Goal: Information Seeking & Learning: Learn about a topic

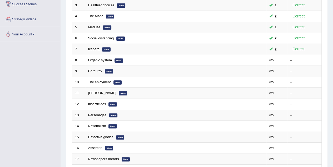
scroll to position [109, 0]
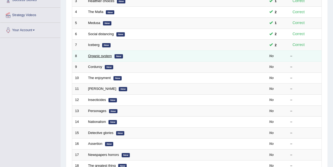
click at [105, 54] on link "Organic system" at bounding box center [100, 56] width 24 height 4
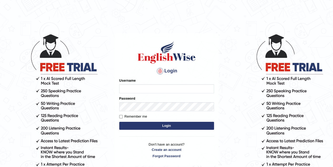
click at [132, 89] on input "Username" at bounding box center [166, 88] width 95 height 9
type input "[PERSON_NAME]"
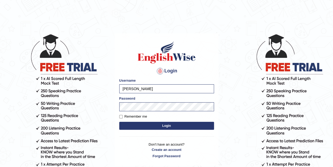
click at [157, 124] on button "Login" at bounding box center [166, 126] width 95 height 8
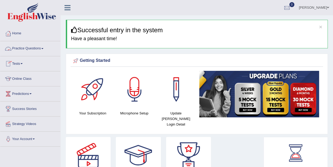
click at [38, 52] on link "Practice Questions" at bounding box center [30, 47] width 60 height 13
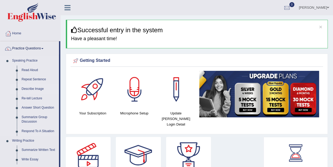
click at [40, 89] on link "Describe Image" at bounding box center [39, 88] width 40 height 9
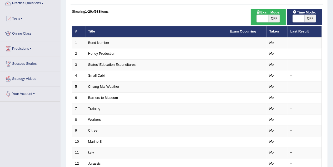
scroll to position [47, 0]
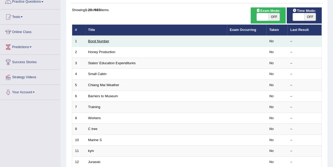
click at [93, 42] on link "Bond Number" at bounding box center [98, 41] width 21 height 4
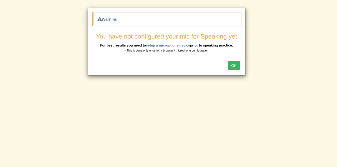
click at [233, 64] on button "OK" at bounding box center [234, 65] width 12 height 9
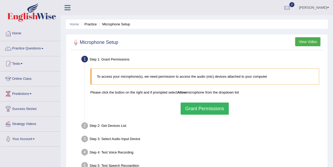
click at [215, 105] on button "Grant Permissions" at bounding box center [205, 108] width 48 height 12
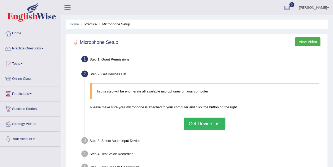
click at [209, 124] on button "Get Device List" at bounding box center [204, 123] width 41 height 12
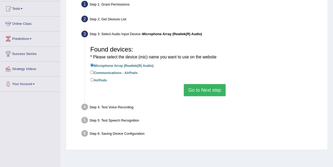
scroll to position [55, 0]
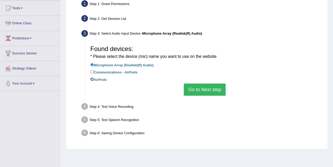
click at [90, 80] on input "AirPods" at bounding box center [91, 78] width 3 height 3
radio input "true"
click at [194, 91] on button "Go to Next step" at bounding box center [205, 89] width 42 height 12
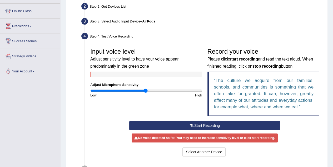
scroll to position [67, 0]
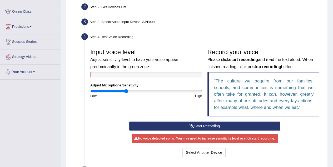
type input "0.64"
click at [126, 91] on input "range" at bounding box center [146, 91] width 112 height 4
click at [212, 125] on button "Start Recording" at bounding box center [204, 125] width 151 height 9
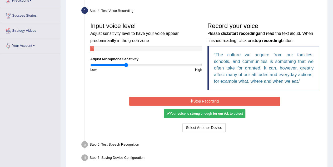
scroll to position [93, 0]
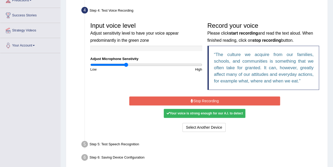
click at [205, 104] on button "Stop Recording" at bounding box center [204, 100] width 151 height 9
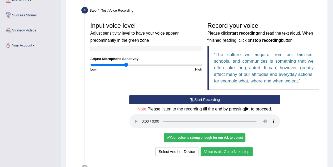
click at [236, 151] on button "Voice is ok. Go to Next step" at bounding box center [227, 151] width 52 height 9
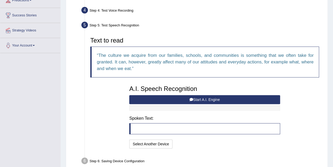
click at [208, 99] on button "Start A.I. Engine" at bounding box center [204, 99] width 151 height 9
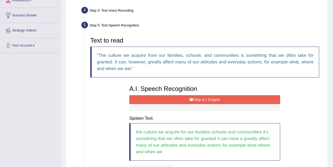
click at [212, 98] on button "Stop A.I. Engine" at bounding box center [204, 99] width 151 height 9
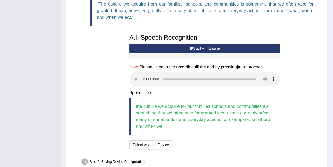
scroll to position [172, 0]
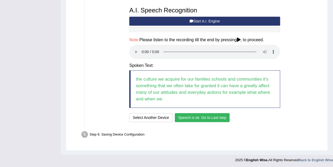
click at [201, 116] on button "Speech is ok. Go to Last step" at bounding box center [202, 117] width 55 height 9
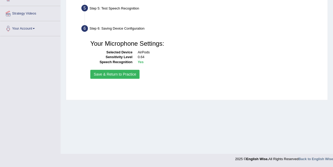
scroll to position [110, 0]
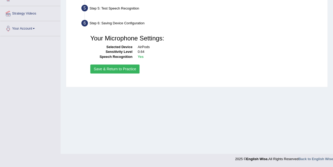
click at [130, 68] on button "Save & Return to Practice" at bounding box center [114, 68] width 49 height 9
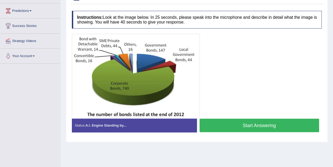
scroll to position [80, 0]
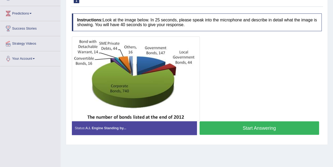
click at [257, 123] on button "Start Answering" at bounding box center [260, 127] width 120 height 13
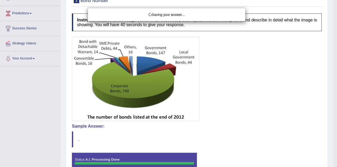
click at [266, 125] on div "Saving your answer..." at bounding box center [168, 83] width 337 height 167
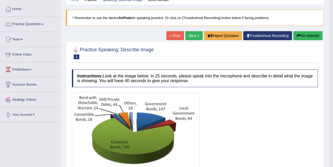
scroll to position [22, 0]
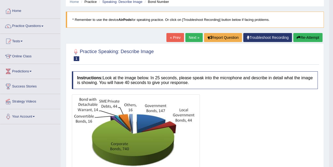
click at [188, 35] on link "Next »" at bounding box center [194, 37] width 17 height 9
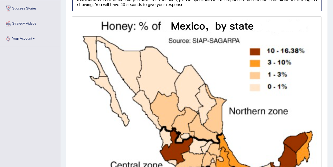
scroll to position [103, 0]
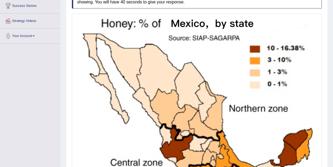
click at [277, 31] on img at bounding box center [196, 108] width 247 height 186
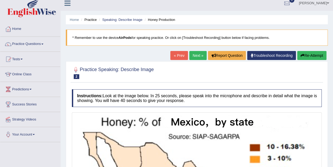
scroll to position [0, 0]
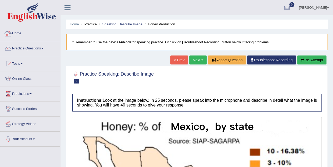
click at [12, 32] on link "Home" at bounding box center [30, 32] width 60 height 13
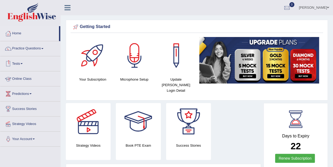
click at [25, 76] on link "Online Class" at bounding box center [30, 77] width 60 height 13
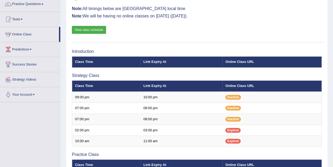
scroll to position [45, 0]
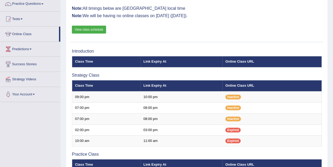
click at [256, 23] on div "Online Classes Note: All timings below are Melbourne local time Note: We will b…" at bounding box center [197, 17] width 253 height 50
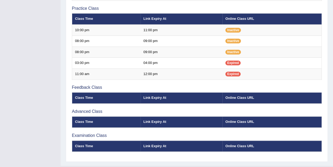
scroll to position [190, 0]
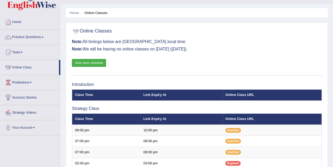
scroll to position [10, 0]
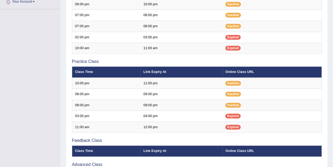
scroll to position [127, 0]
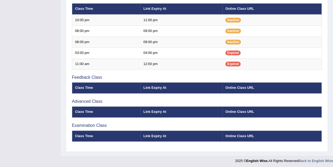
scroll to position [190, 0]
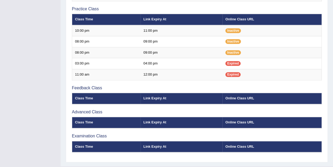
click at [328, 33] on div "Online Classes Note: All timings below are Melbourne local time Note: We will b…" at bounding box center [197, 2] width 262 height 317
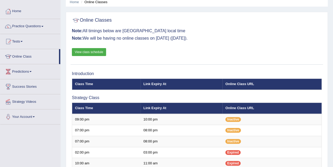
scroll to position [32, 0]
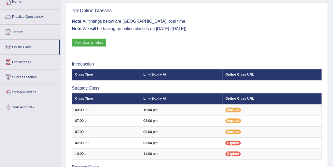
click at [81, 45] on link "View class schedule" at bounding box center [89, 42] width 34 height 8
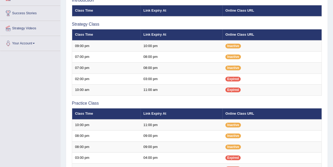
scroll to position [94, 0]
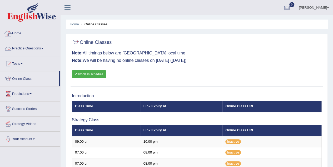
click at [20, 28] on link "Home" at bounding box center [30, 32] width 60 height 13
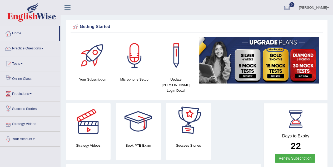
click at [27, 78] on link "Online Class" at bounding box center [30, 77] width 60 height 13
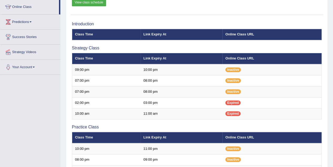
scroll to position [69, 0]
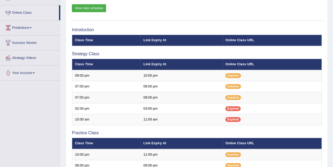
click at [84, 10] on link "View class schedule" at bounding box center [89, 8] width 34 height 8
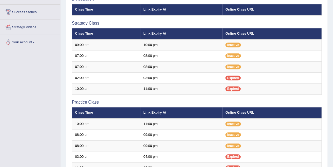
scroll to position [95, 0]
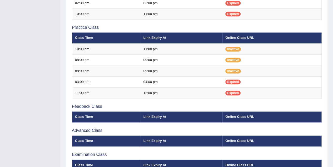
scroll to position [172, 0]
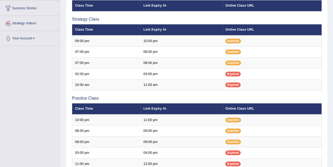
scroll to position [52, 0]
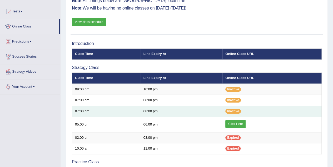
click at [318, 113] on td "Inactive" at bounding box center [272, 110] width 99 height 11
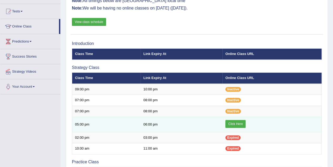
click at [234, 125] on link "Click Here" at bounding box center [236, 124] width 20 height 8
click at [232, 122] on link "Click Here" at bounding box center [236, 124] width 20 height 8
click at [238, 123] on link "Click Here" at bounding box center [236, 124] width 20 height 8
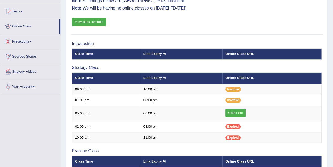
scroll to position [52, 0]
click at [33, 27] on link "Online Class" at bounding box center [29, 25] width 59 height 13
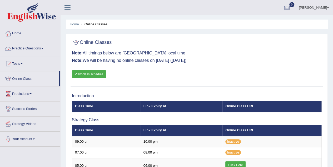
click at [38, 51] on link "Practice Questions" at bounding box center [30, 47] width 60 height 13
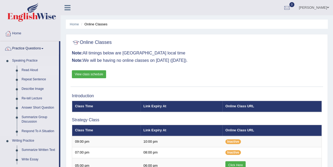
click at [33, 68] on link "Read Aloud" at bounding box center [39, 69] width 40 height 9
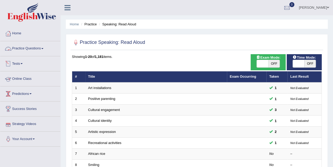
click at [29, 54] on link "Practice Questions" at bounding box center [30, 47] width 60 height 13
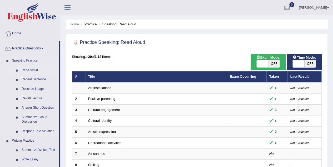
click at [34, 69] on link "Read Aloud" at bounding box center [39, 69] width 40 height 9
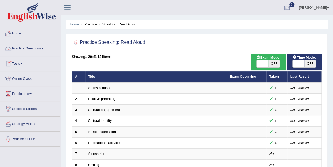
click at [18, 51] on link "Practice Questions" at bounding box center [30, 47] width 60 height 13
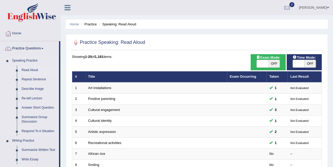
click at [35, 68] on link "Read Aloud" at bounding box center [39, 69] width 40 height 9
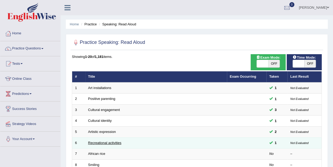
click at [105, 143] on link "Recreational activities" at bounding box center [104, 142] width 33 height 4
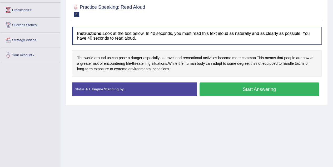
scroll to position [84, 0]
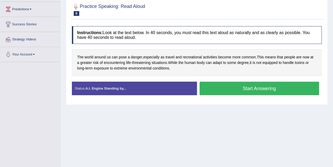
click at [236, 89] on button "Start Answering" at bounding box center [260, 87] width 120 height 13
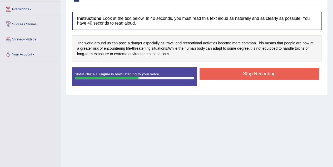
click at [247, 76] on button "Stop Recording" at bounding box center [260, 73] width 120 height 12
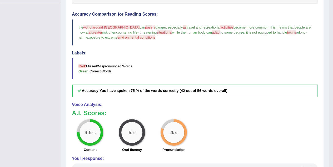
scroll to position [142, 0]
